Goal: Obtain resource: Obtain resource

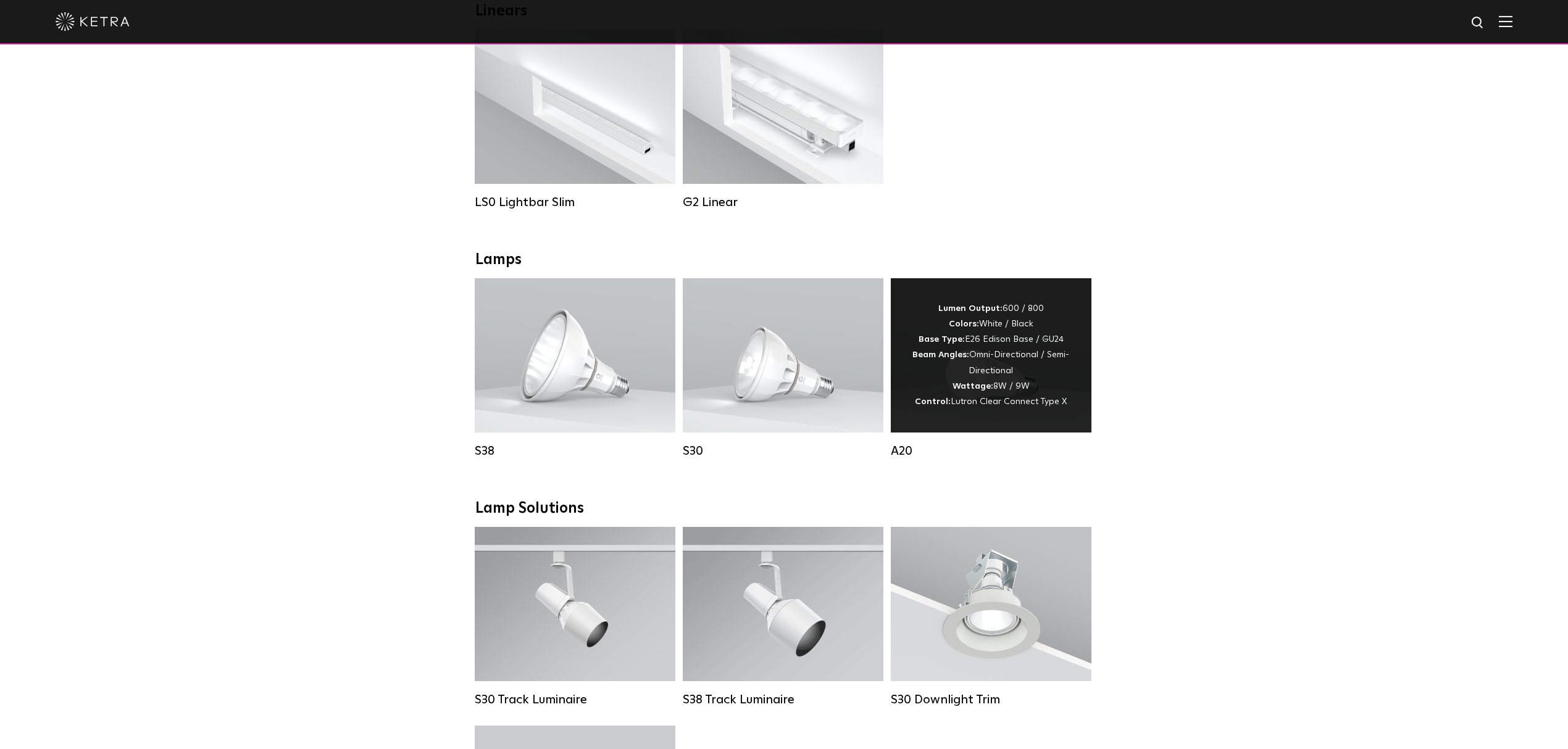
scroll to position [576, 0]
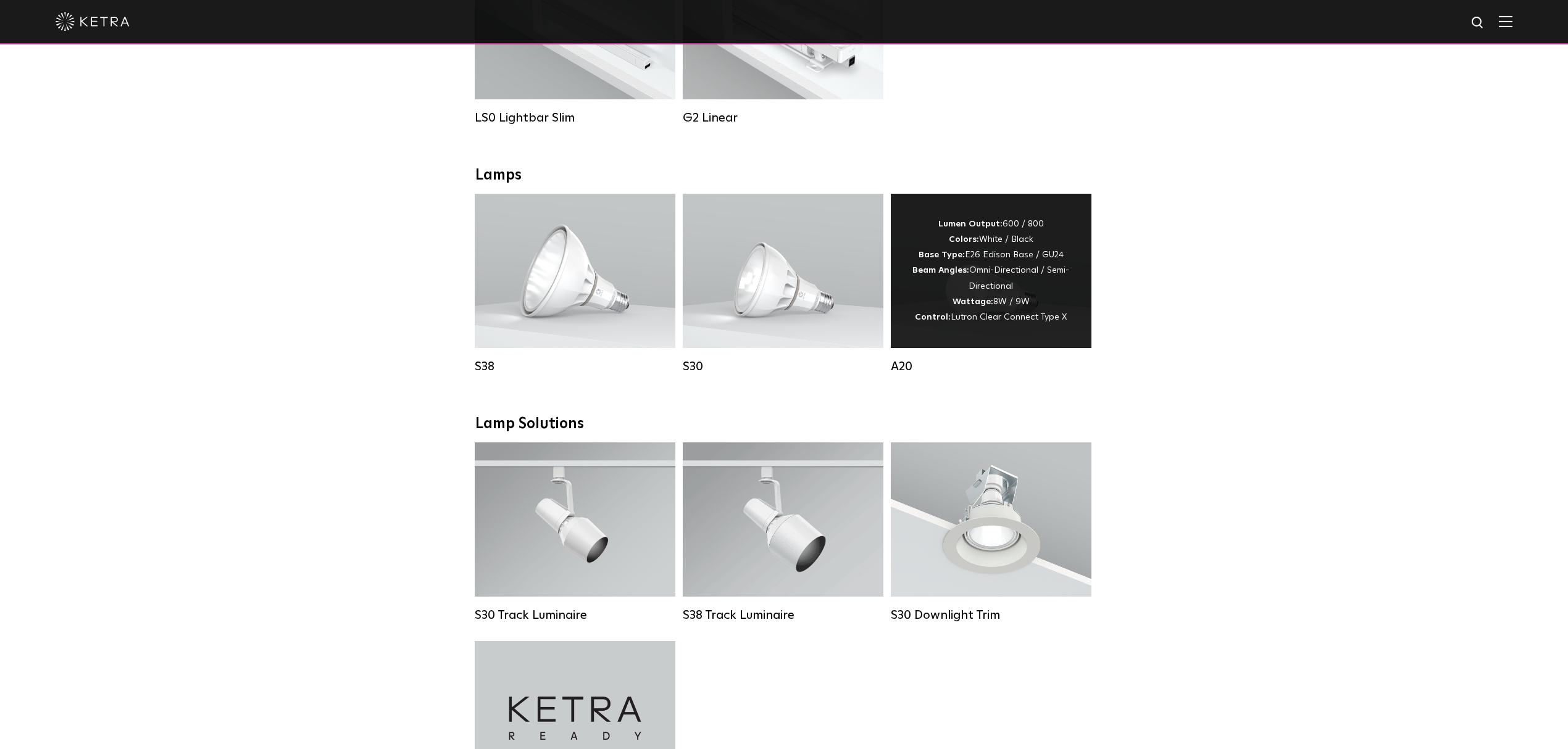
click at [1004, 284] on div "Lumen Output: 600 / 800 Colors: White / Black Base Type: E26 Edison Base / GU24…" at bounding box center [991, 271] width 164 height 109
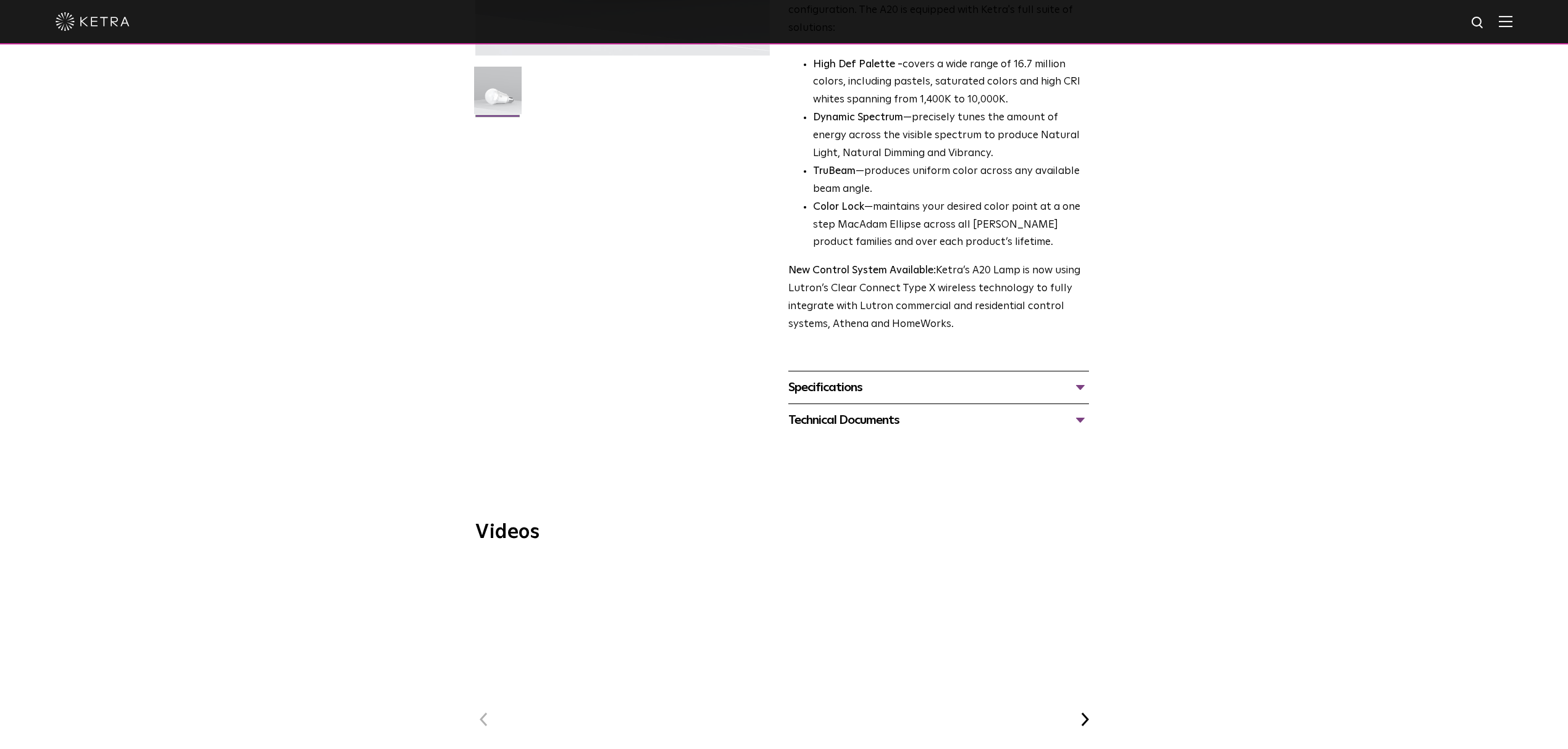
click at [1007, 378] on div "Specifications" at bounding box center [938, 388] width 301 height 20
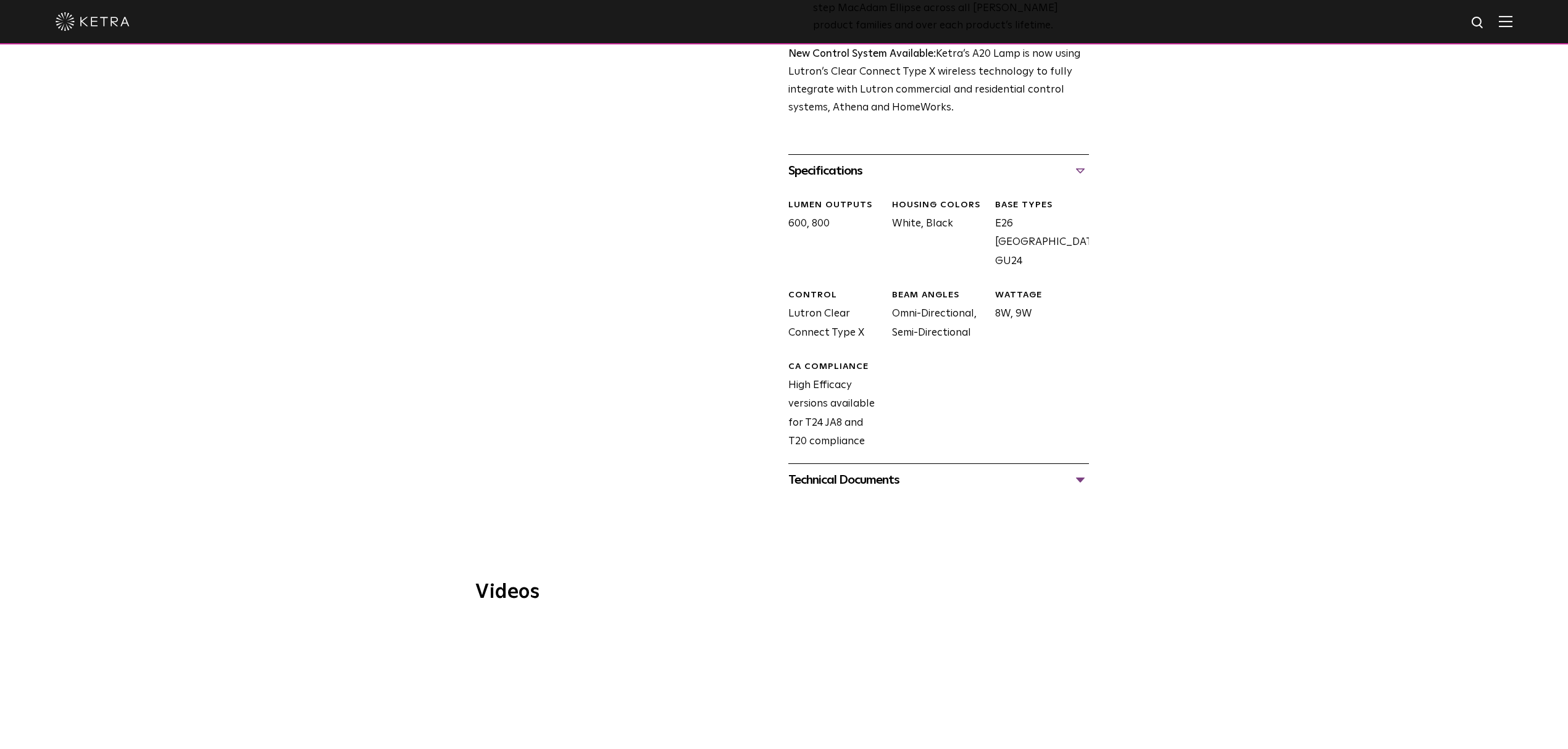
scroll to position [576, 0]
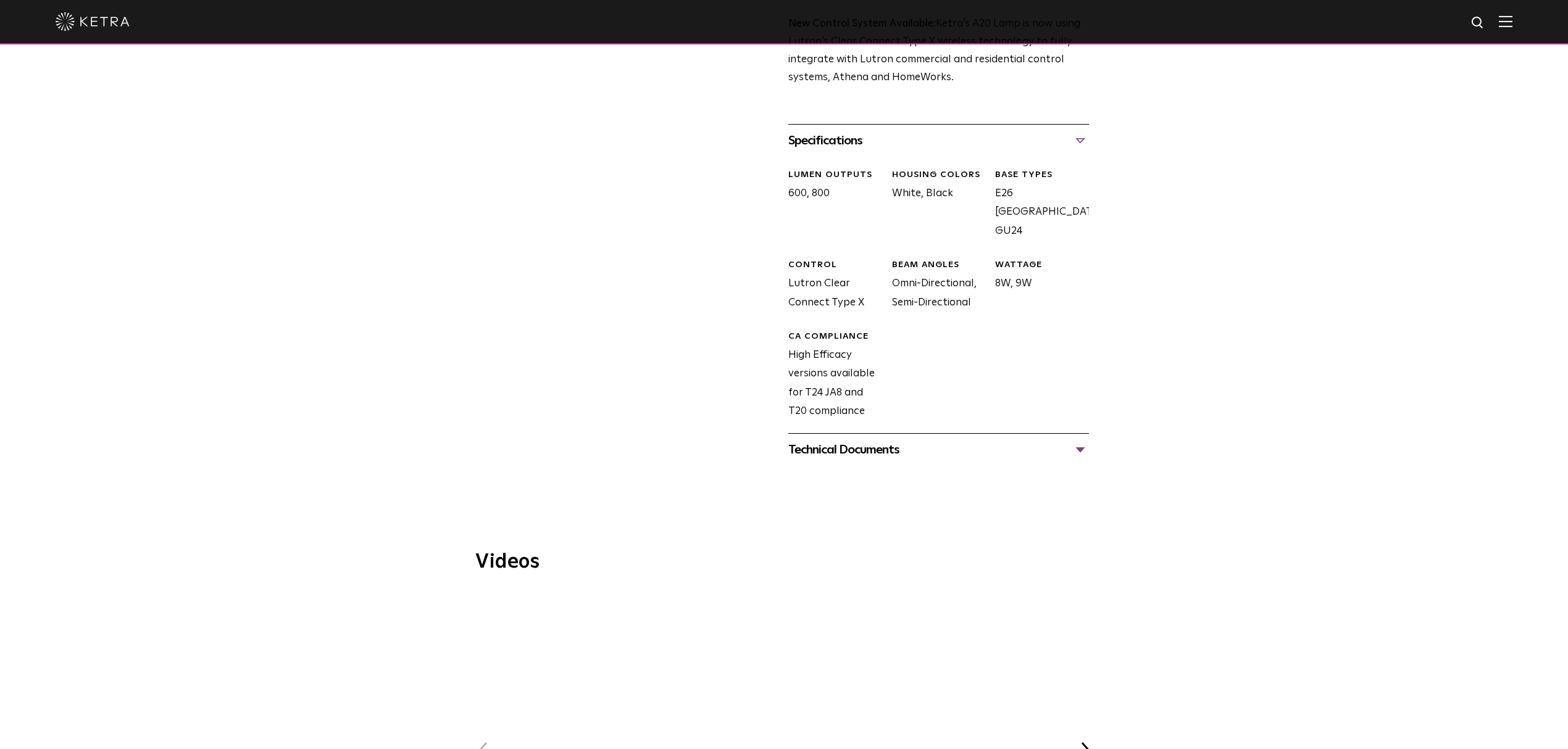
click at [1073, 447] on div "Technical Documents A20 Specification Sheet A20 Installation Guide A20 CAD Draw…" at bounding box center [938, 449] width 301 height 33
click at [1079, 440] on div "Technical Documents" at bounding box center [938, 450] width 301 height 20
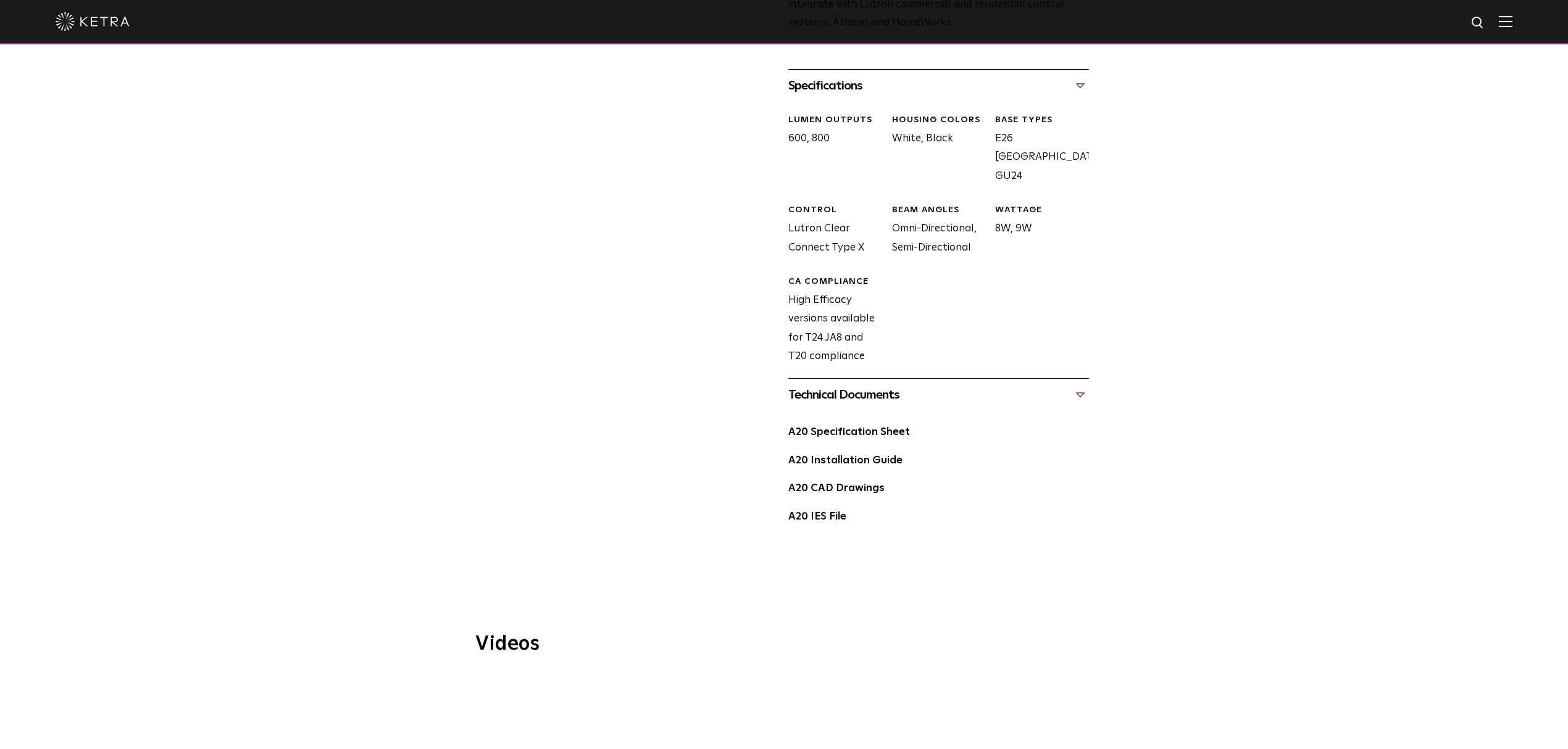
scroll to position [658, 0]
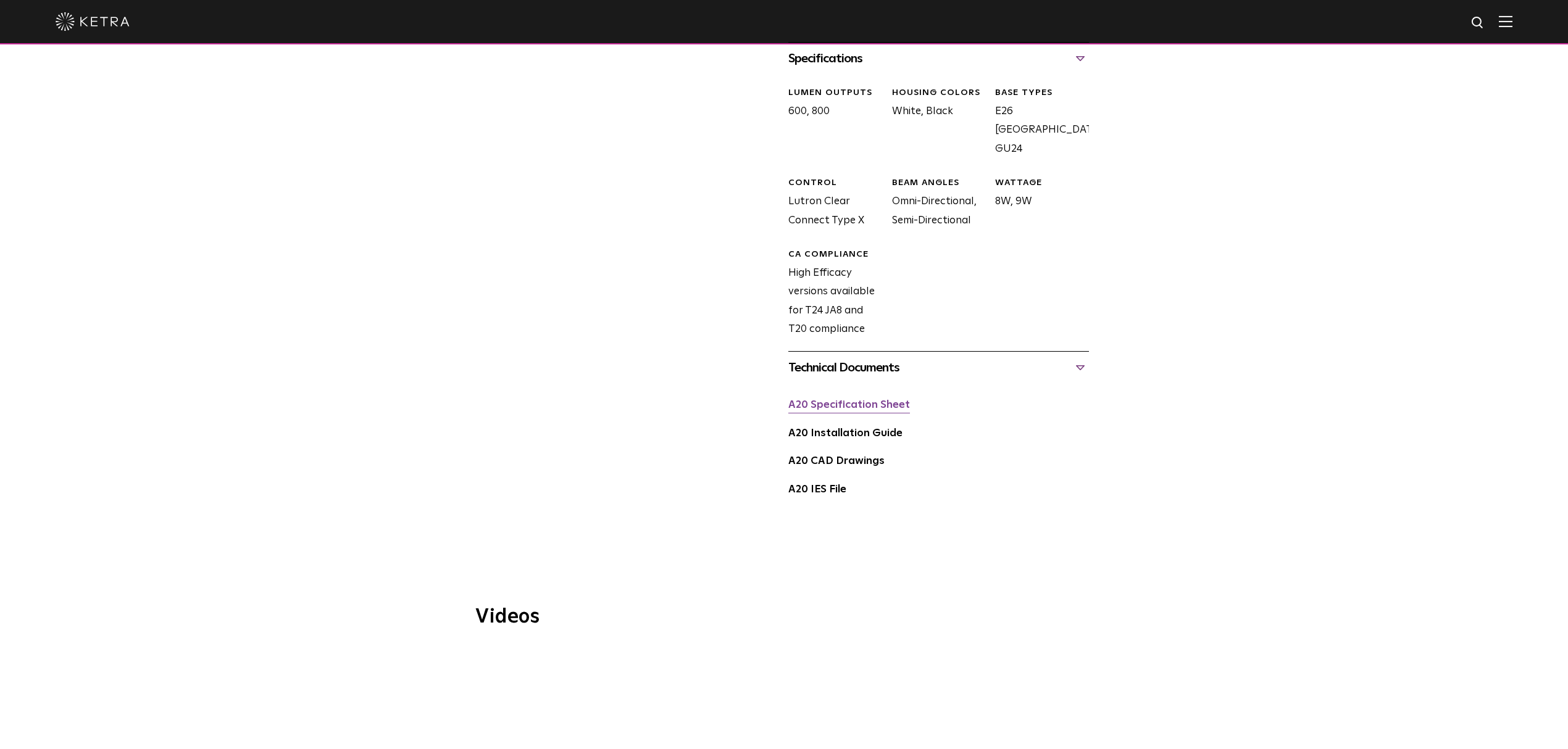
click at [875, 400] on link "A20 Specification Sheet" at bounding box center [849, 405] width 121 height 11
